Goal: Task Accomplishment & Management: Manage account settings

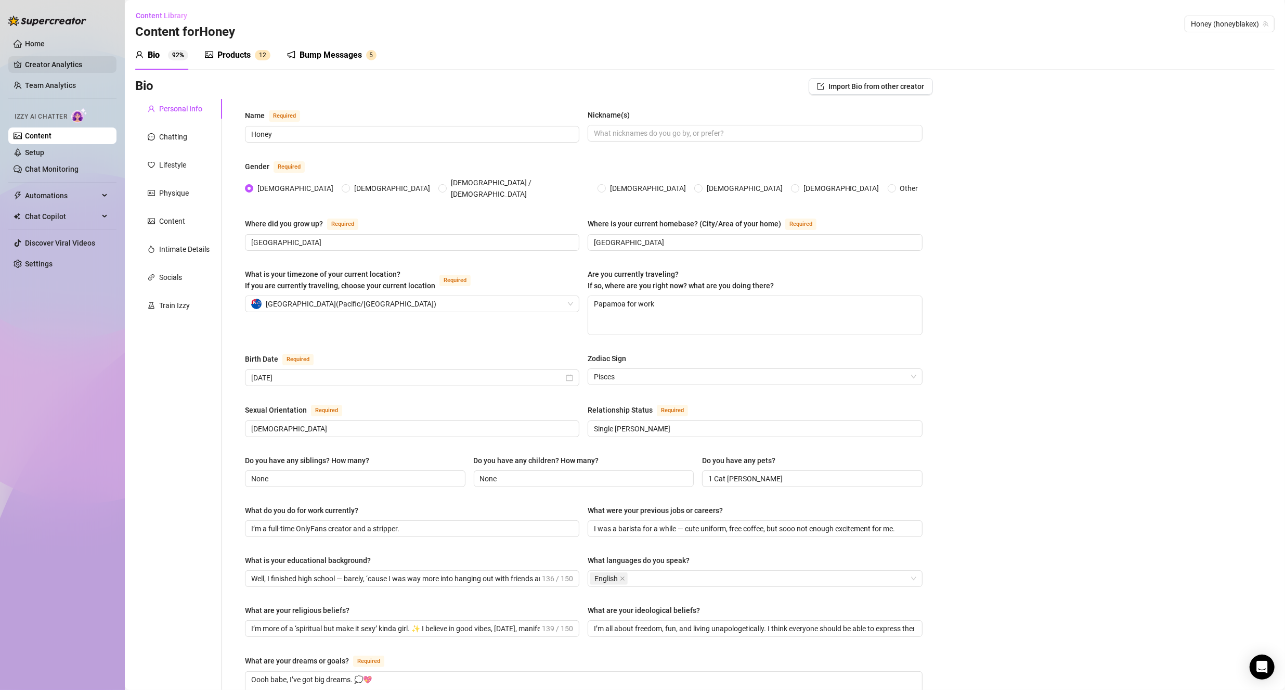
scroll to position [278, 0]
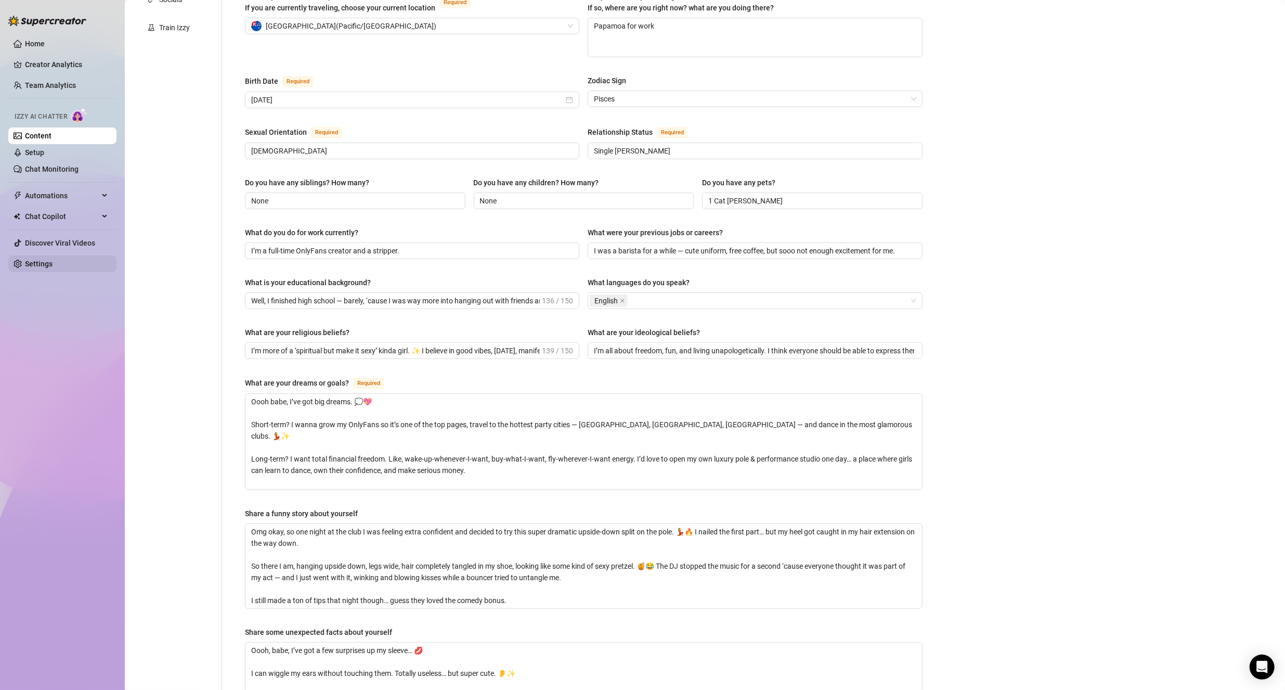
click at [30, 268] on link "Settings" at bounding box center [39, 263] width 28 height 8
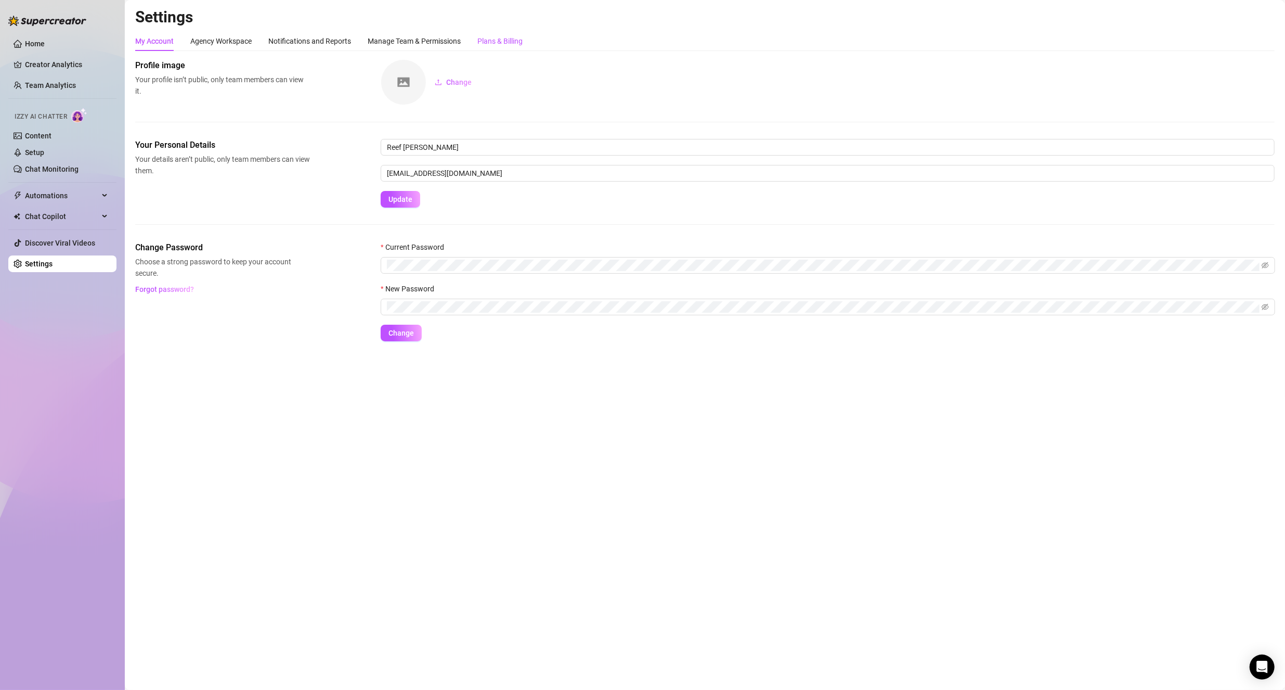
click at [485, 44] on div "Plans & Billing" at bounding box center [499, 40] width 45 height 11
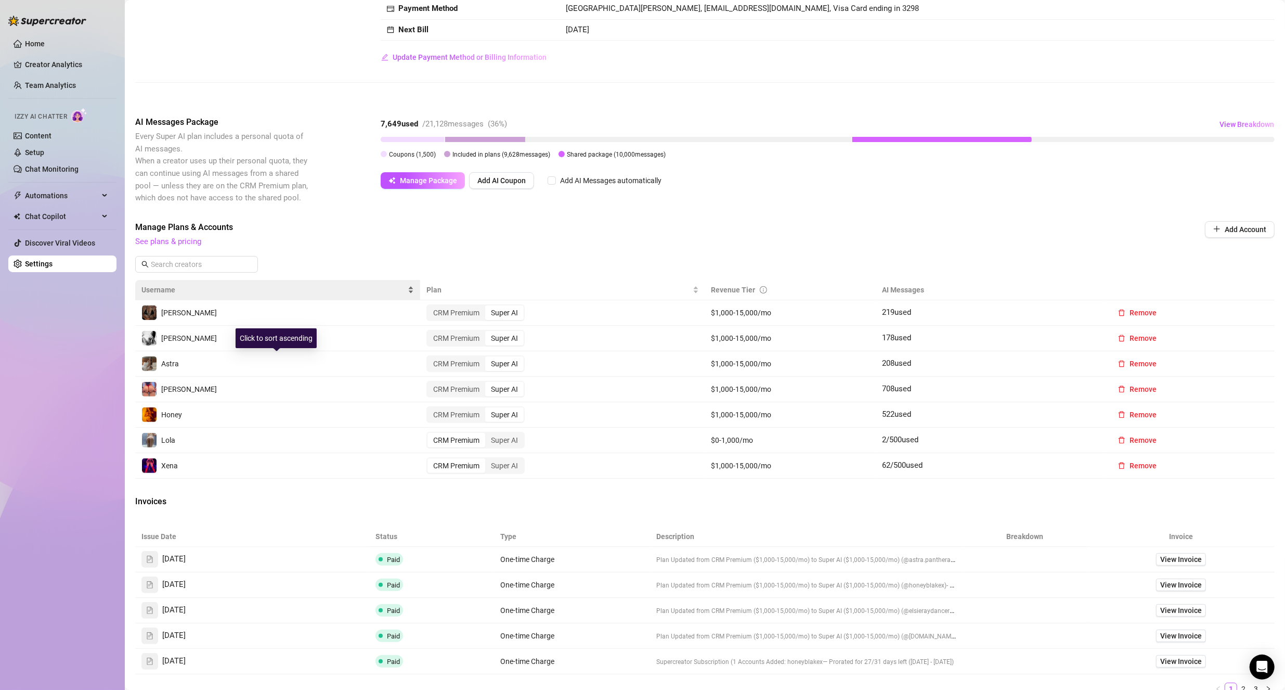
scroll to position [104, 0]
click at [455, 310] on div "CRM Premium" at bounding box center [456, 311] width 58 height 15
click at [430, 306] on input "CRM Premium" at bounding box center [430, 306] width 0 height 0
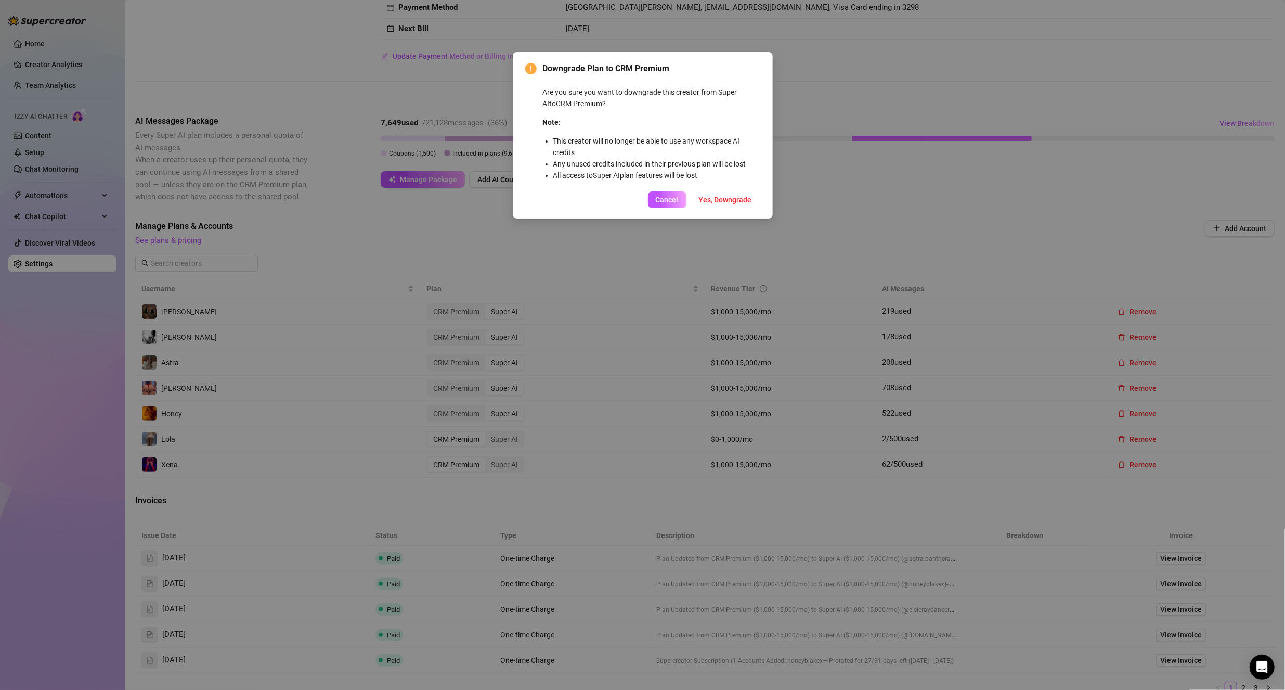
click at [815, 215] on div "Downgrade Plan to CRM Premium Are you sure you want to downgrade this creator f…" at bounding box center [642, 345] width 1285 height 690
click at [660, 200] on span "Cancel" at bounding box center [667, 200] width 23 height 8
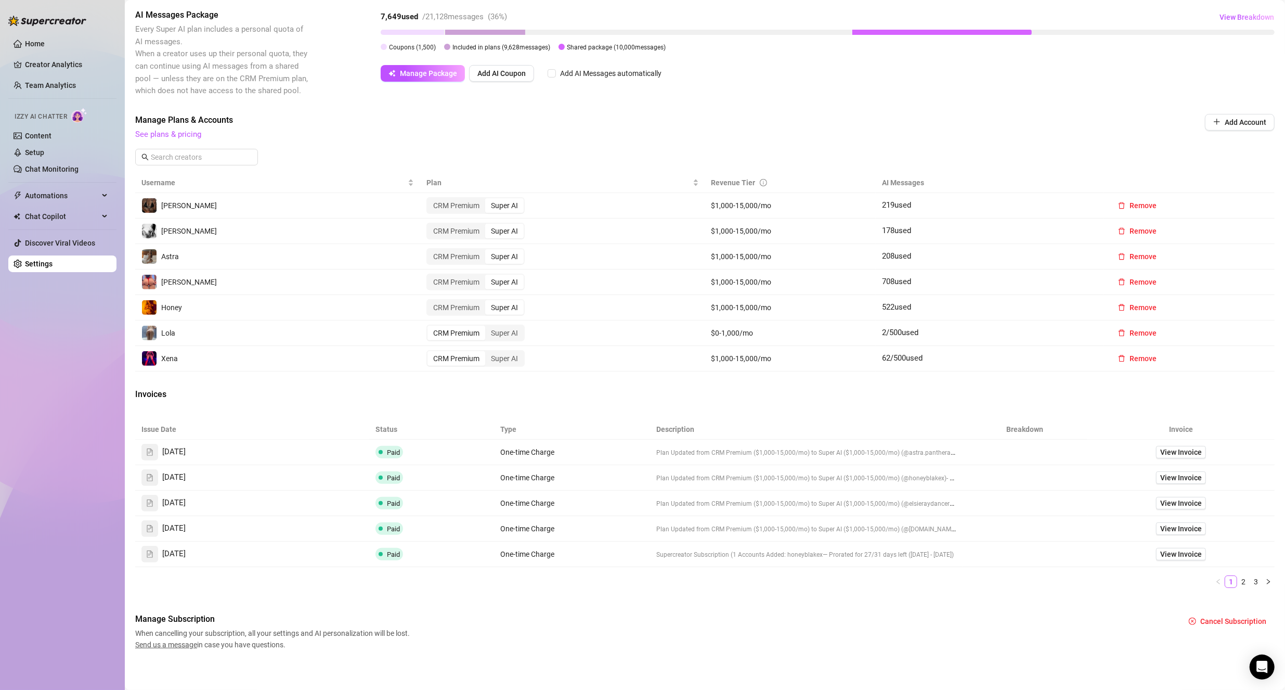
scroll to position [211, 0]
click at [1156, 449] on link "View Invoice" at bounding box center [1181, 451] width 50 height 12
click at [603, 403] on div "Billing Overview Creator Plans 5 x Super AI, 2 x CRM Premium AI Message Package…" at bounding box center [704, 249] width 1139 height 801
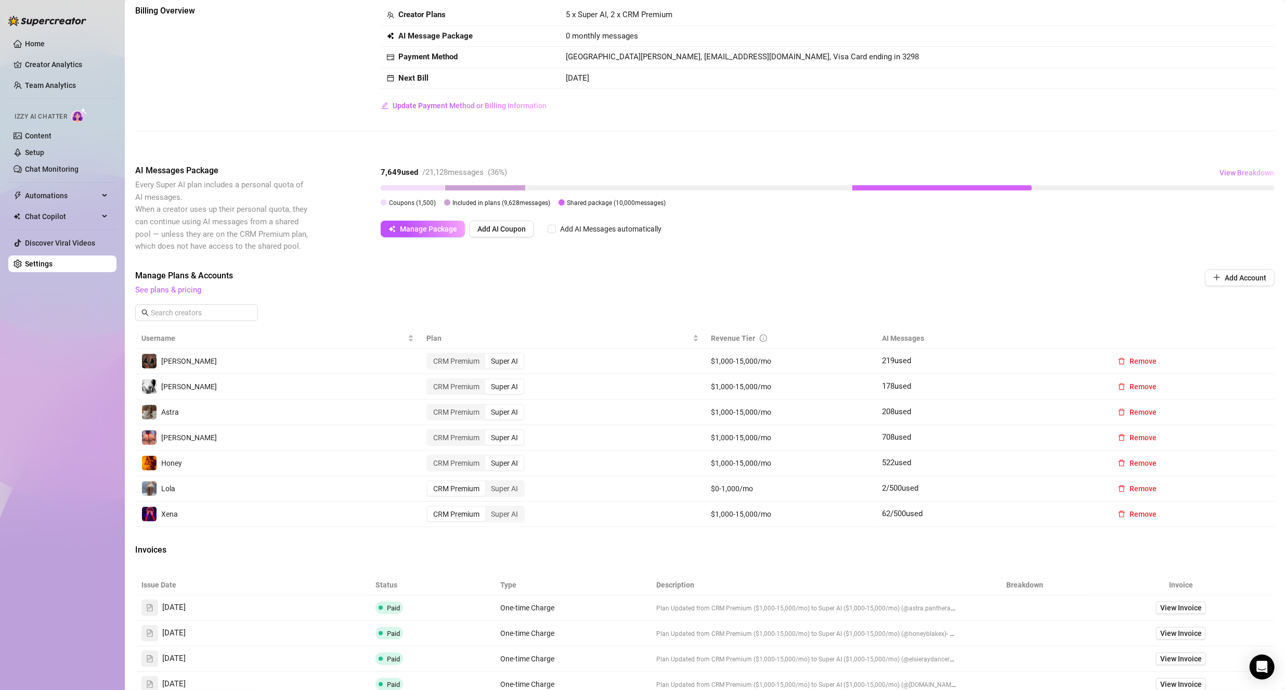
click at [1255, 168] on span "View Breakdown" at bounding box center [1246, 172] width 55 height 8
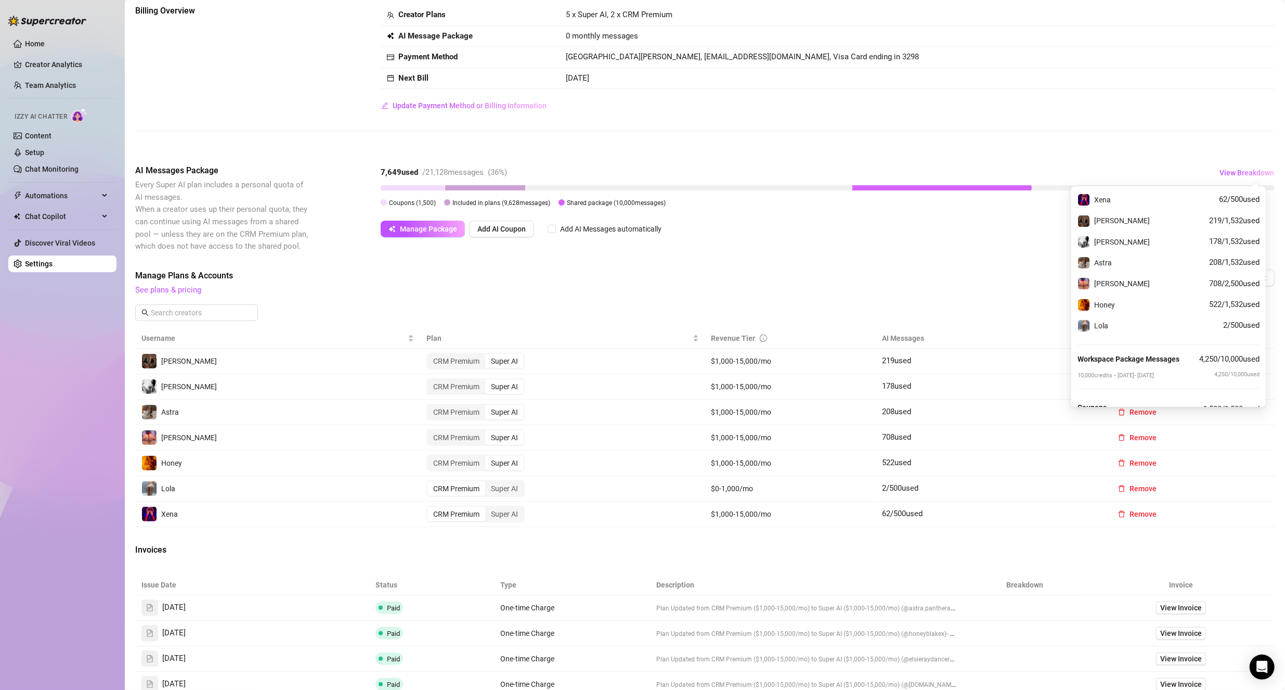
scroll to position [52, 0]
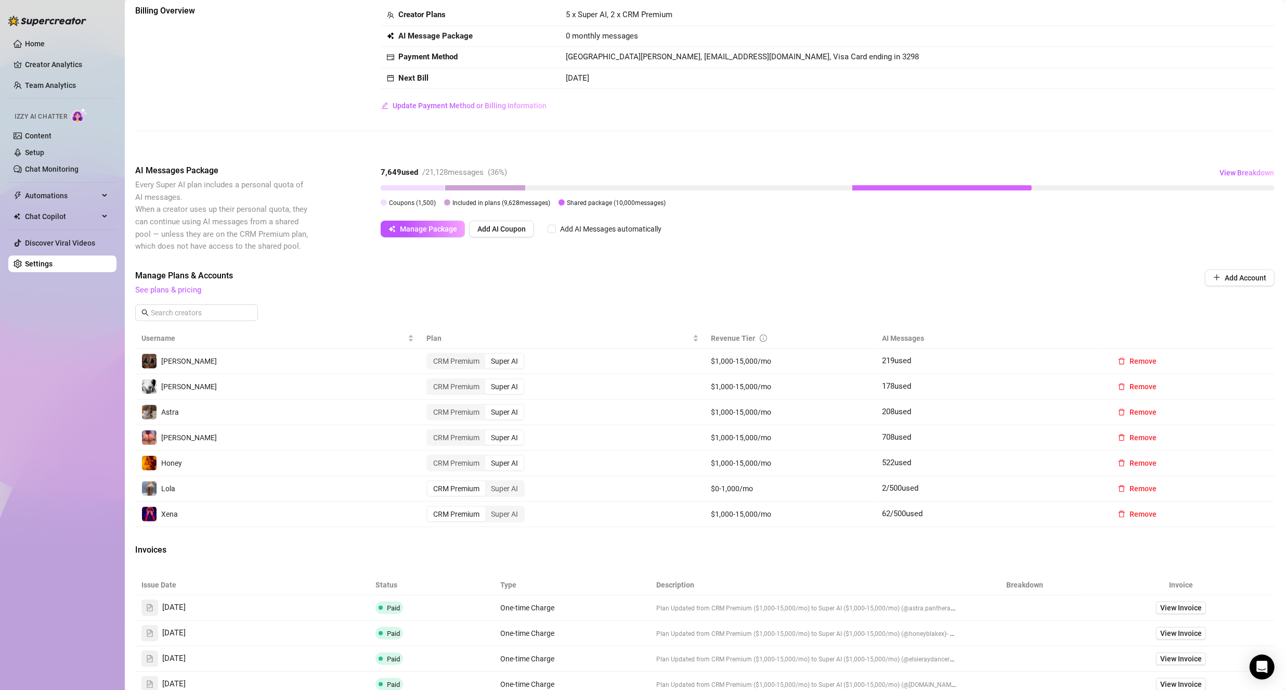
click at [991, 253] on div "Billing Overview Creator Plans 5 x Super AI, 2 x CRM Premium AI Message Package…" at bounding box center [704, 405] width 1139 height 801
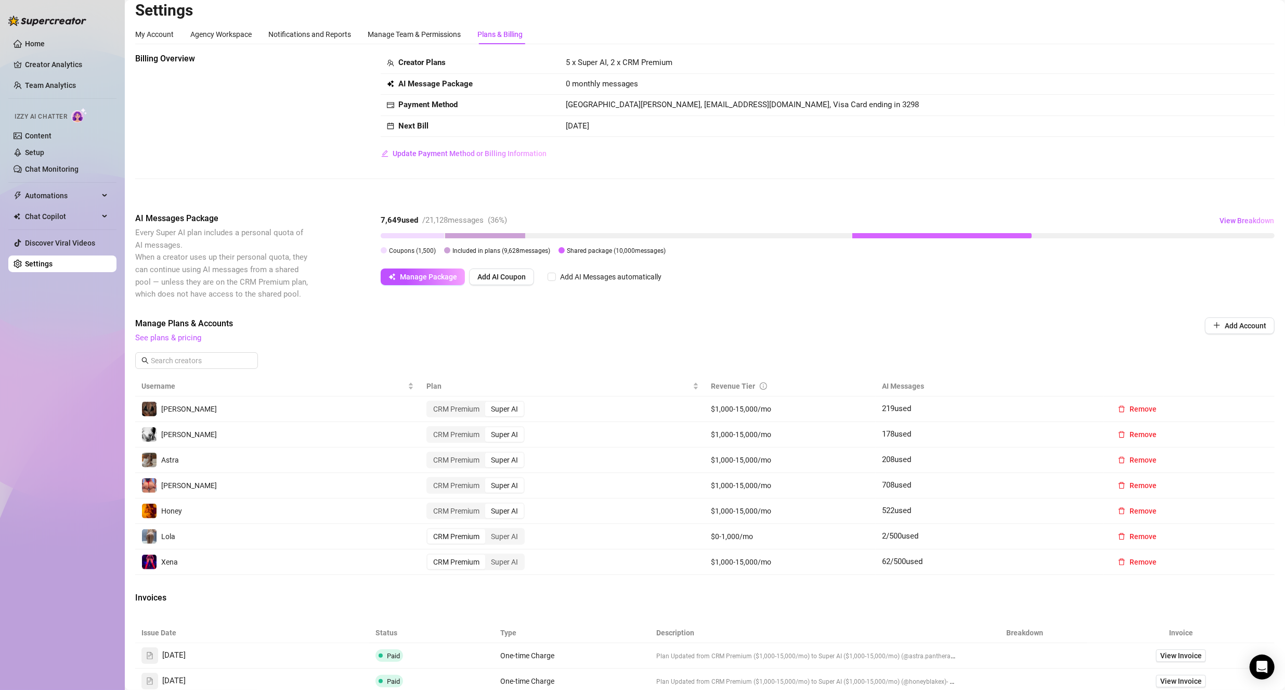
scroll to position [0, 0]
